Goal: Transaction & Acquisition: Purchase product/service

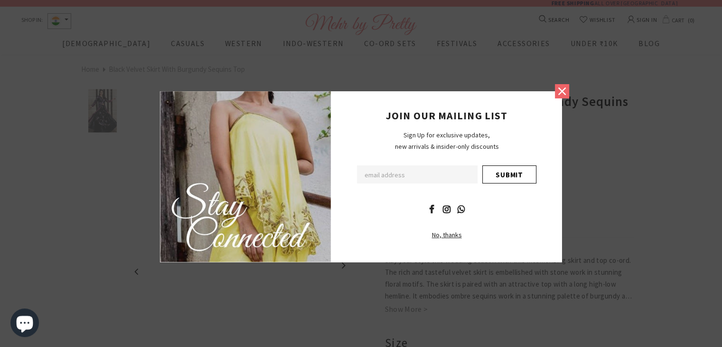
click at [564, 88] on icon at bounding box center [562, 91] width 12 height 12
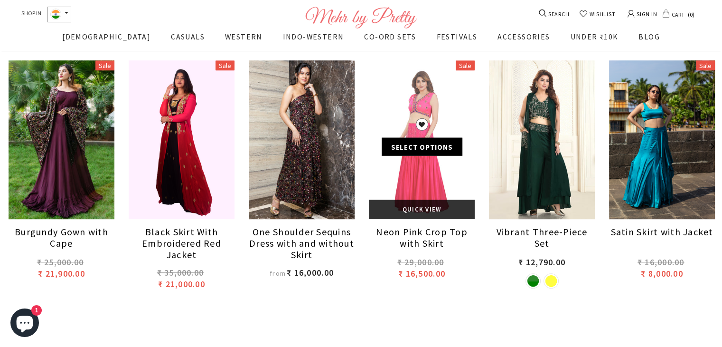
scroll to position [668, 0]
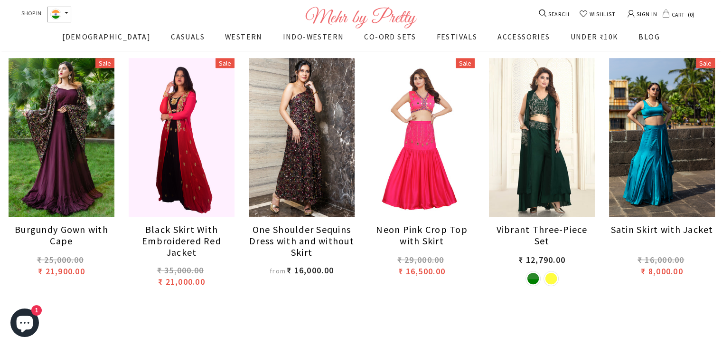
click at [710, 147] on button "button" at bounding box center [712, 143] width 19 height 19
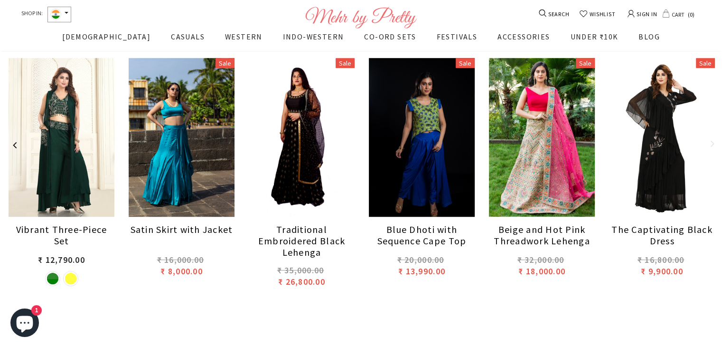
click at [710, 147] on button "button" at bounding box center [712, 143] width 19 height 19
click at [711, 140] on button "button" at bounding box center [712, 143] width 19 height 19
click at [714, 143] on button "button" at bounding box center [712, 143] width 19 height 19
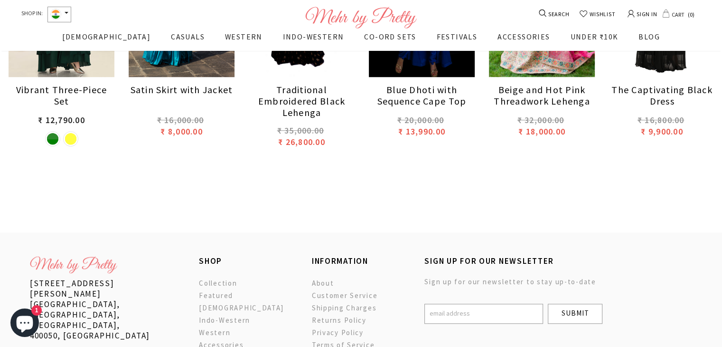
scroll to position [620, 0]
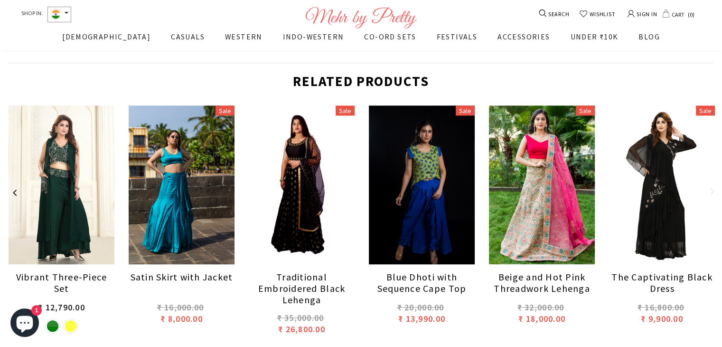
click at [16, 190] on button "button" at bounding box center [14, 191] width 28 height 28
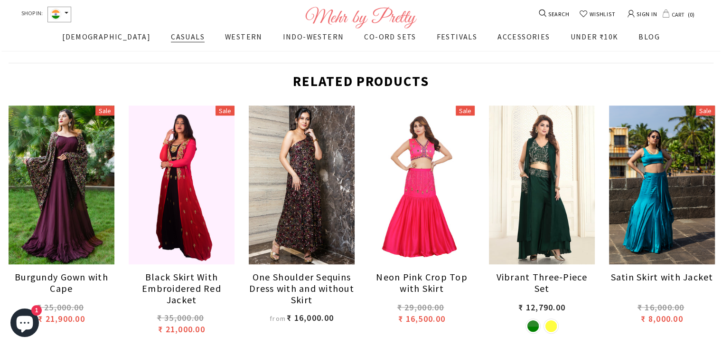
click at [171, 41] on span "CASUALS" at bounding box center [188, 36] width 34 height 9
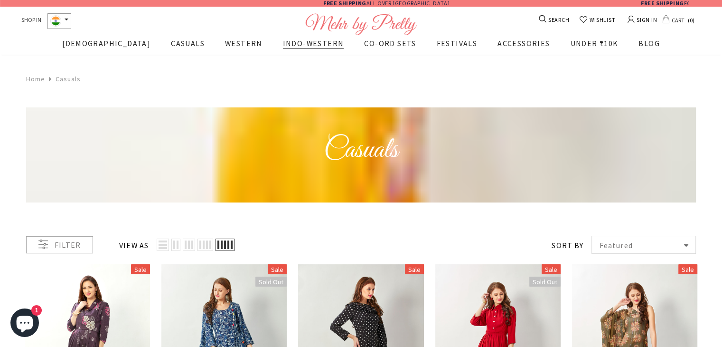
click at [285, 48] on span "INDO-WESTERN" at bounding box center [313, 42] width 61 height 9
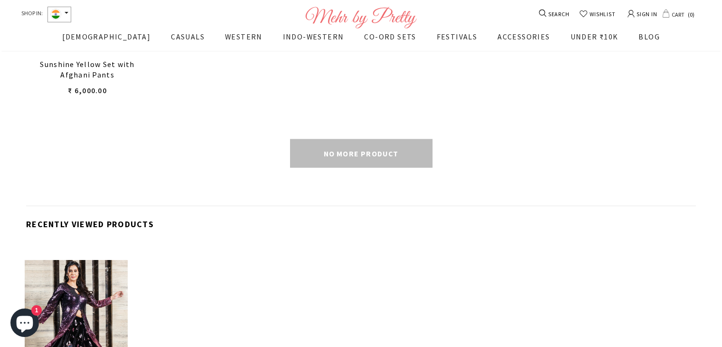
scroll to position [2093, 0]
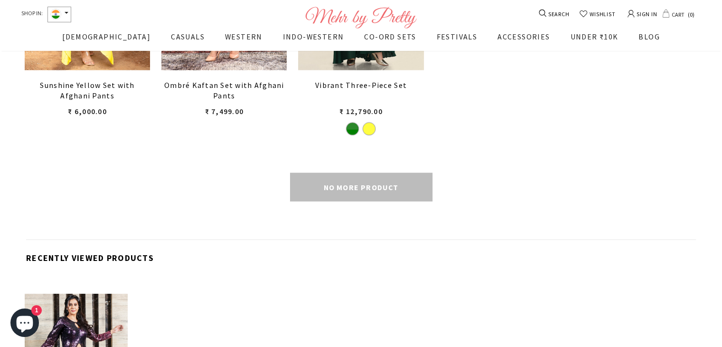
click at [363, 192] on div "No more product" at bounding box center [361, 187] width 670 height 28
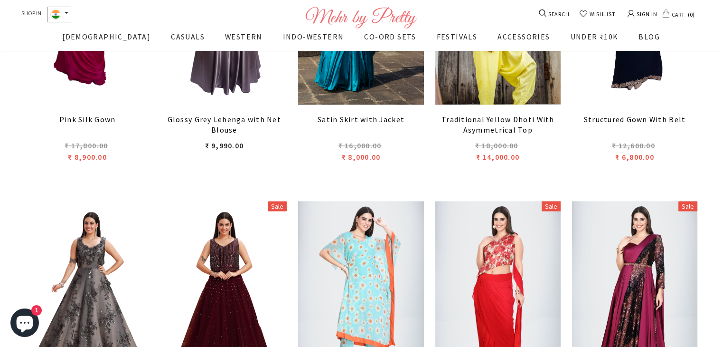
scroll to position [1238, 0]
